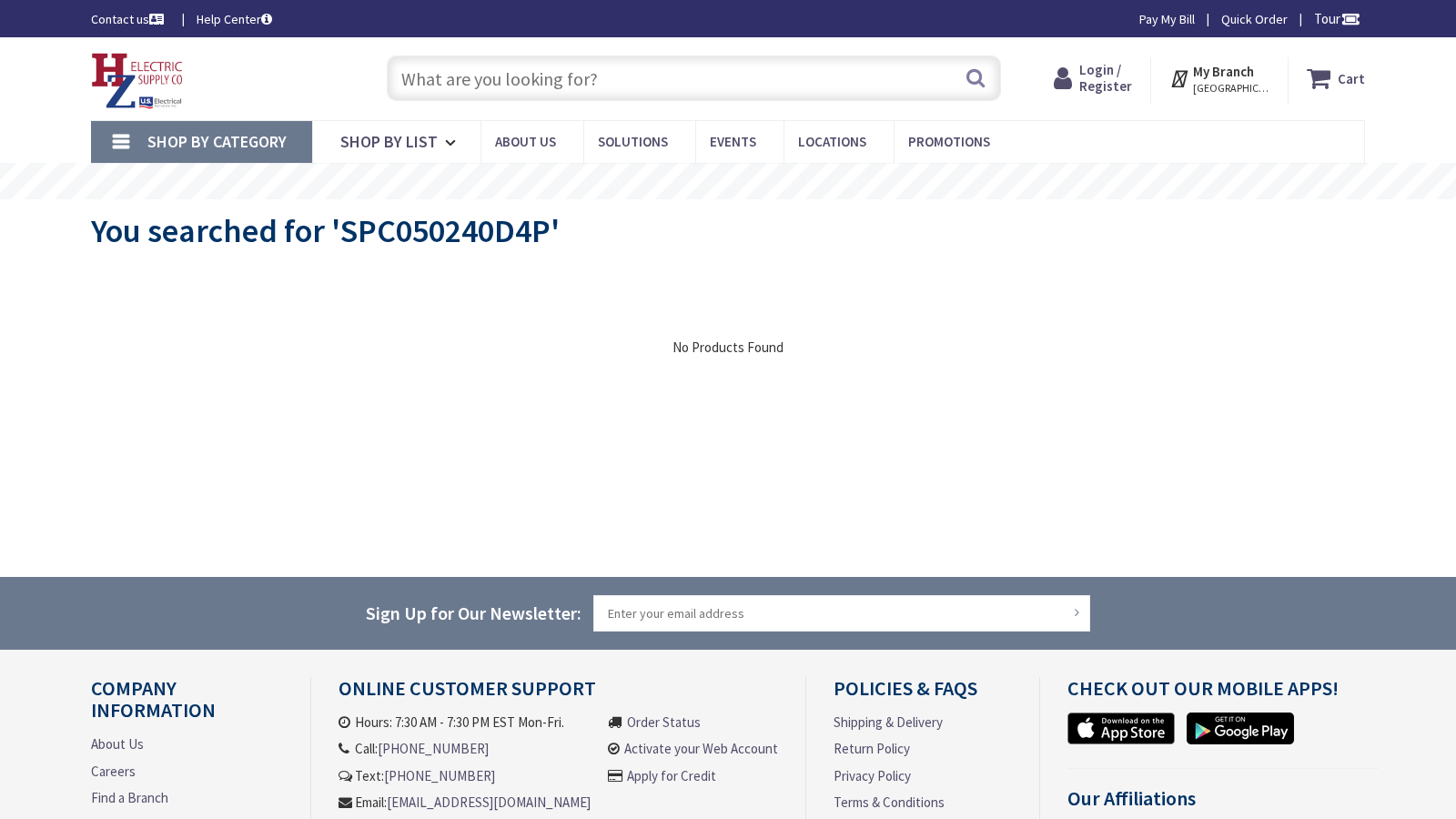
type input "[STREET_ADDRESS][PERSON_NAME][PERSON_NAME][US_STATE]"
